Goal: Entertainment & Leisure: Consume media (video, audio)

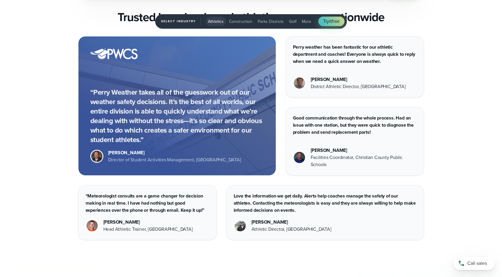
scroll to position [1555, 0]
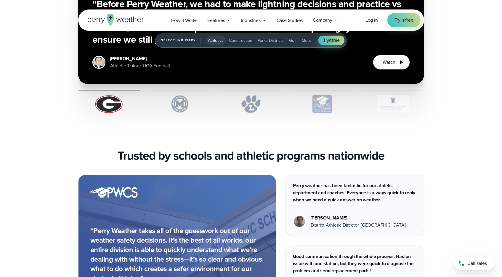
click at [399, 106] on img "1 of 5" at bounding box center [394, 104] width 62 height 18
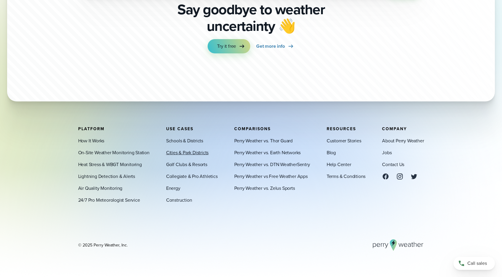
scroll to position [2078, 0]
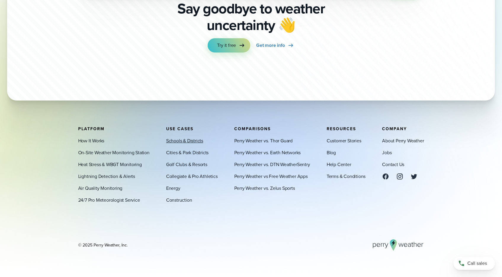
click at [203, 140] on link "Schools & Districts" at bounding box center [184, 140] width 37 height 7
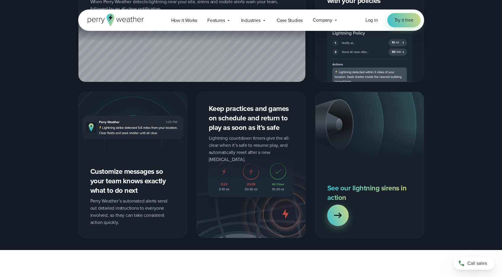
scroll to position [636, 0]
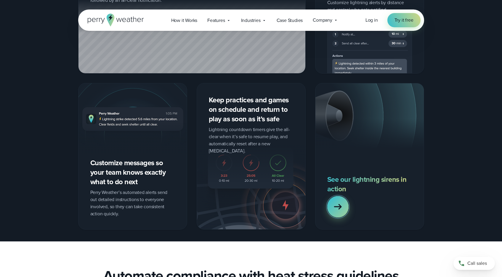
click at [334, 211] on icon at bounding box center [338, 207] width 12 height 12
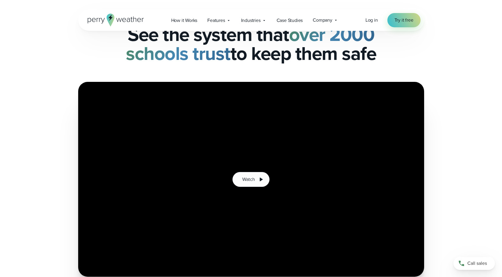
scroll to position [36, 0]
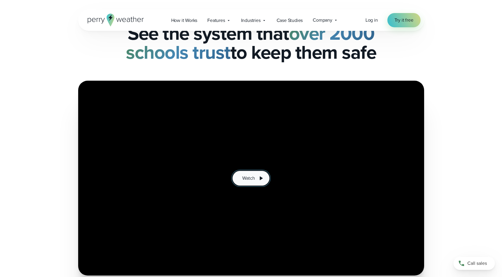
click at [259, 182] on button "Watch" at bounding box center [251, 178] width 37 height 15
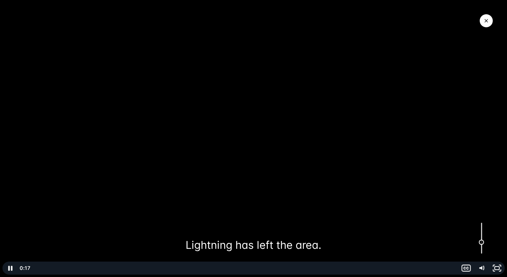
drag, startPoint x: 477, startPoint y: 251, endPoint x: 480, endPoint y: 242, distance: 9.6
click at [480, 242] on div "Volume" at bounding box center [480, 238] width 15 height 42
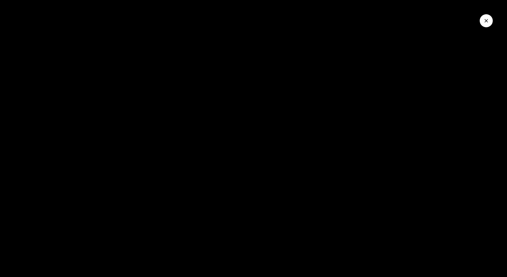
click at [486, 16] on button "Close Video" at bounding box center [485, 20] width 13 height 13
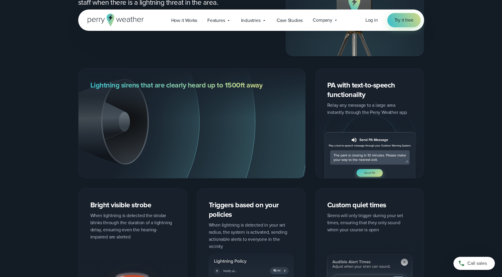
scroll to position [0, 0]
